Goal: Check status: Check status

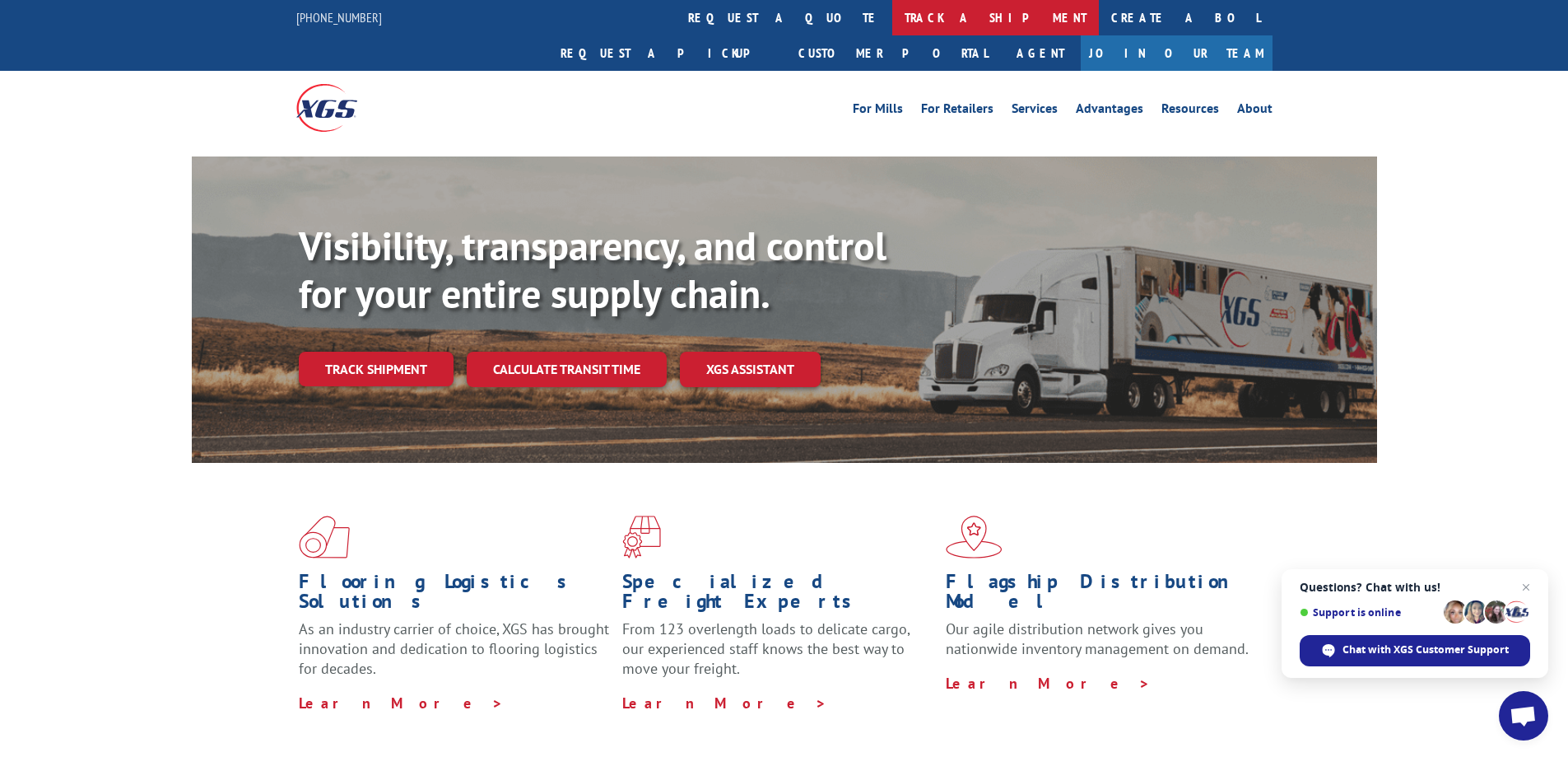
click at [892, 9] on link "track a shipment" at bounding box center [996, 18] width 207 height 35
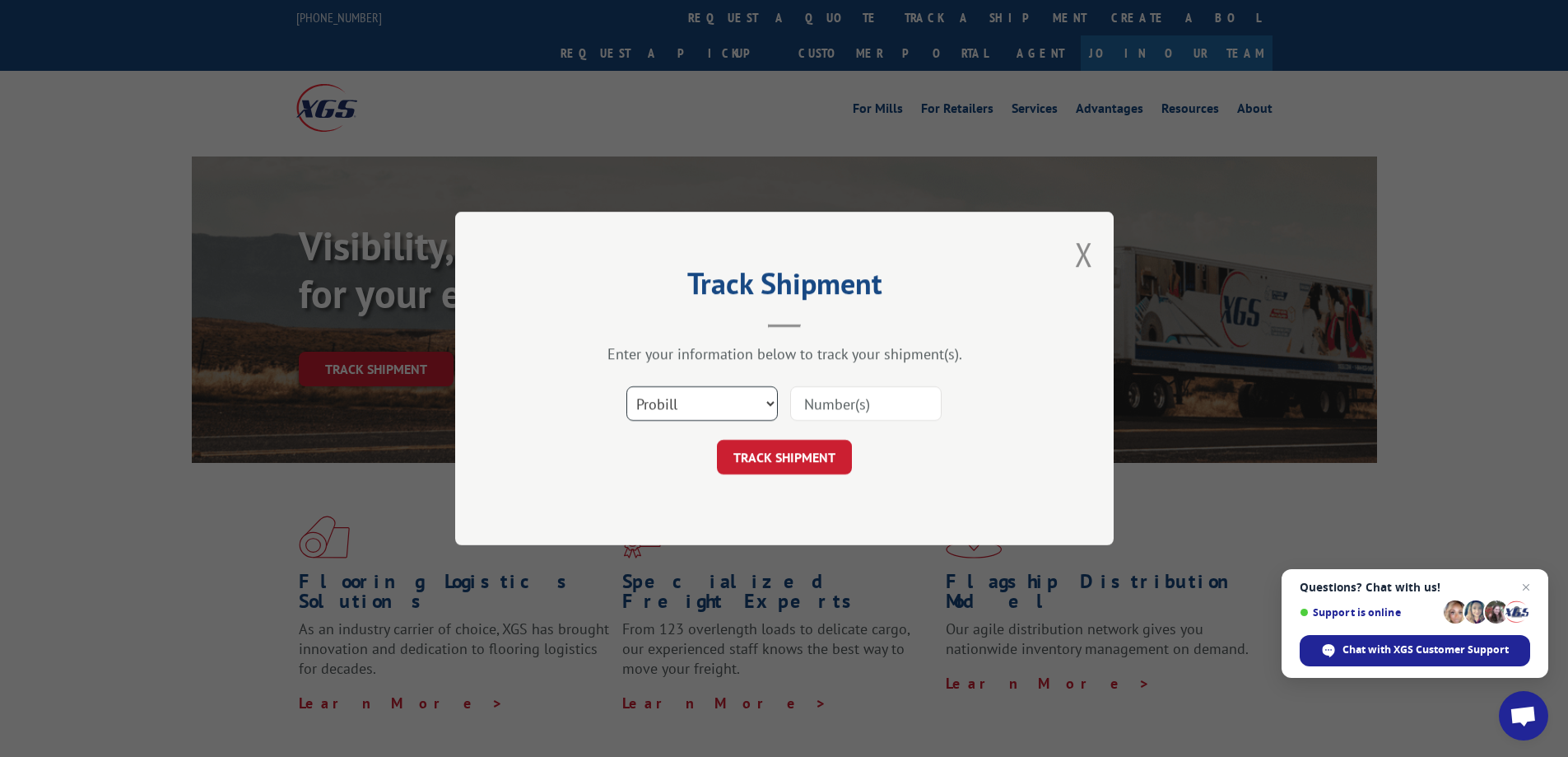
click at [771, 405] on select "Select category... Probill BOL PO" at bounding box center [701, 403] width 151 height 34
select select "bol"
click at [626, 386] on select "Select category... Probill BOL PO" at bounding box center [701, 403] width 151 height 34
click at [835, 402] on input at bounding box center [865, 403] width 151 height 34
type input "54393698"
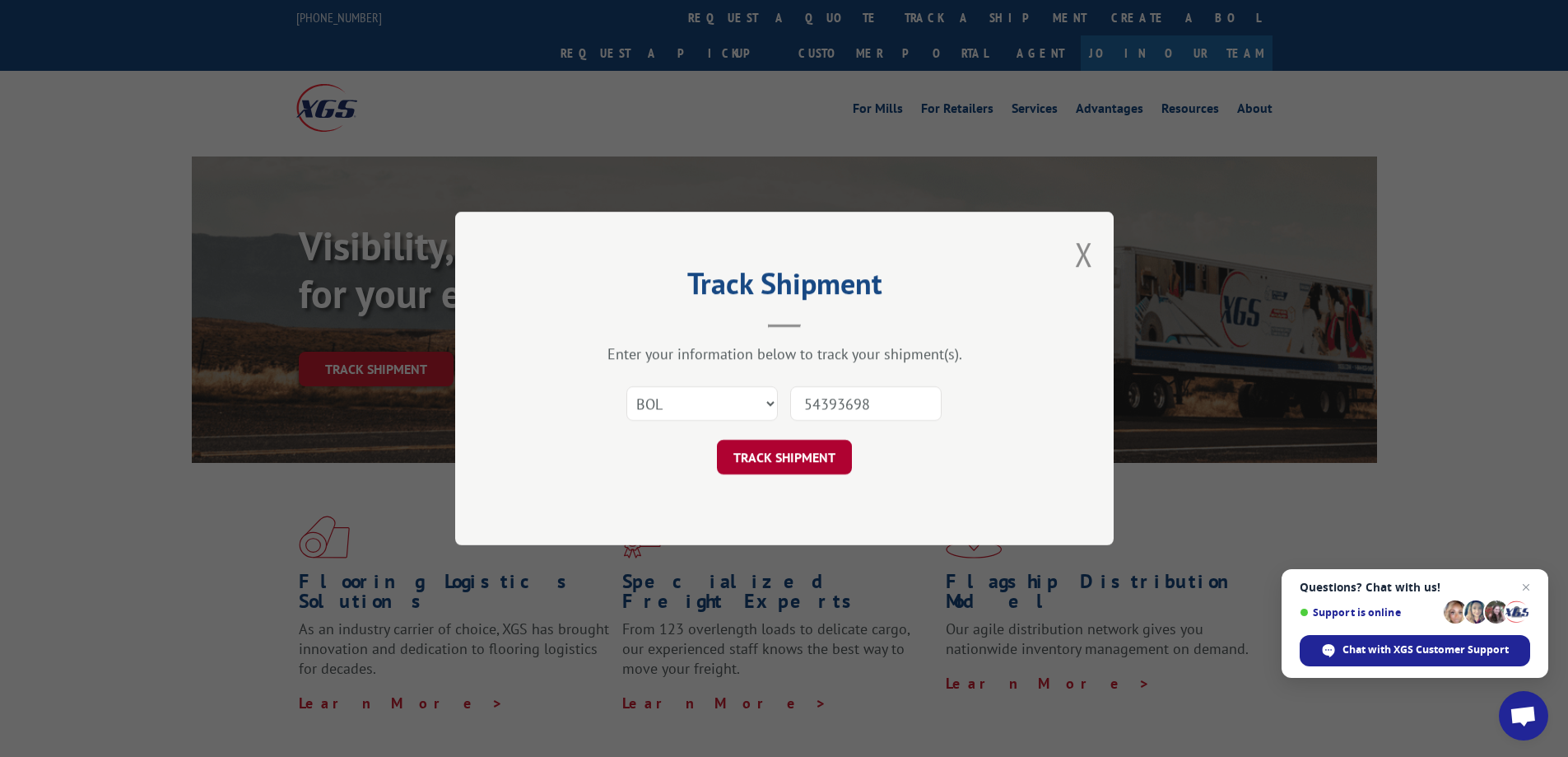
click at [778, 460] on button "TRACK SHIPMENT" at bounding box center [784, 457] width 135 height 34
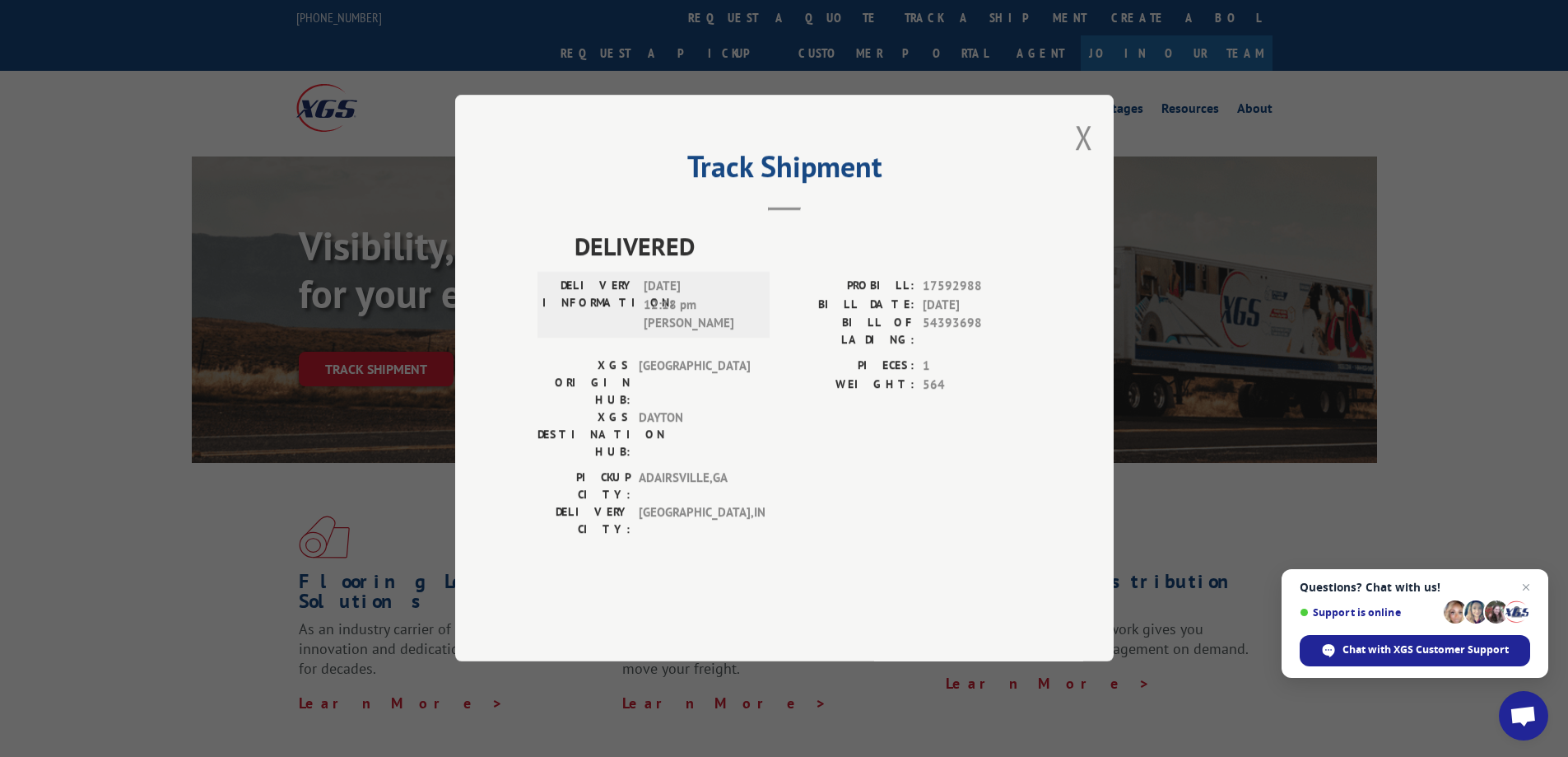
drag, startPoint x: 872, startPoint y: 481, endPoint x: 881, endPoint y: 480, distance: 9.1
click at [1084, 159] on button "Close modal" at bounding box center [1084, 137] width 19 height 44
